Goal: Find specific page/section: Find specific page/section

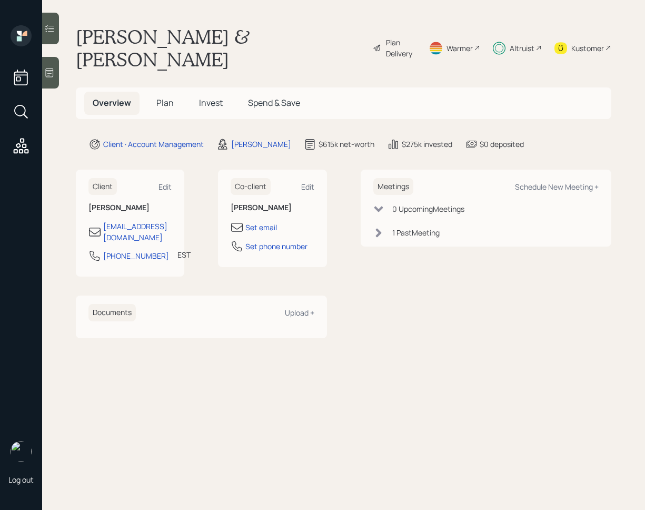
click at [57, 37] on div at bounding box center [50, 29] width 17 height 32
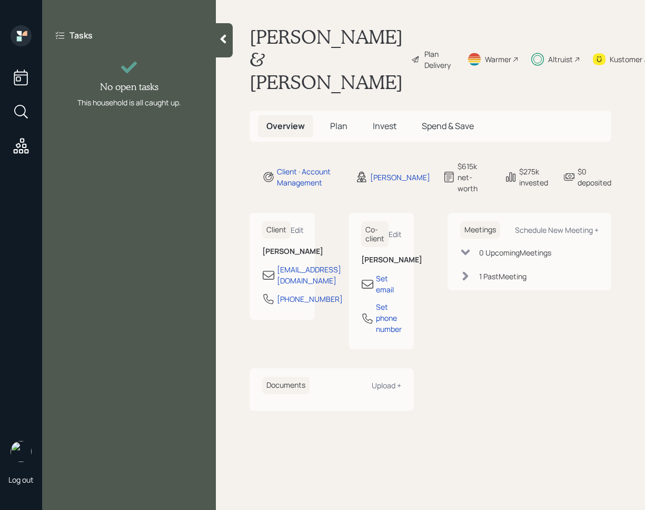
click at [224, 34] on icon at bounding box center [223, 39] width 11 height 11
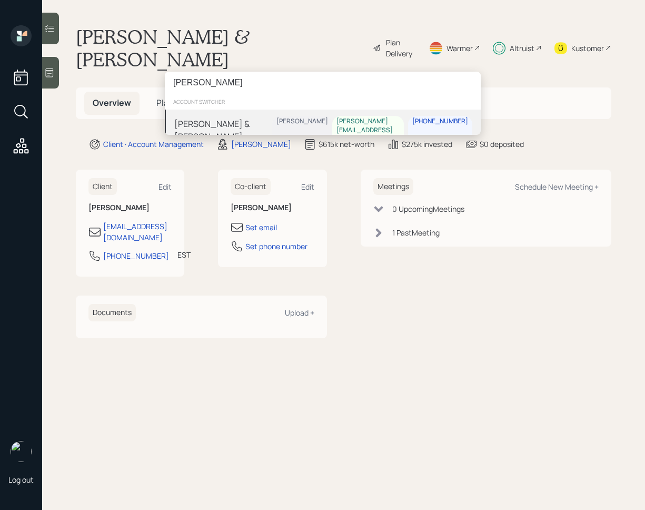
type input "[PERSON_NAME]"
click at [272, 118] on div "[PERSON_NAME] & [PERSON_NAME]" at bounding box center [223, 129] width 98 height 25
